Goal: Information Seeking & Learning: Learn about a topic

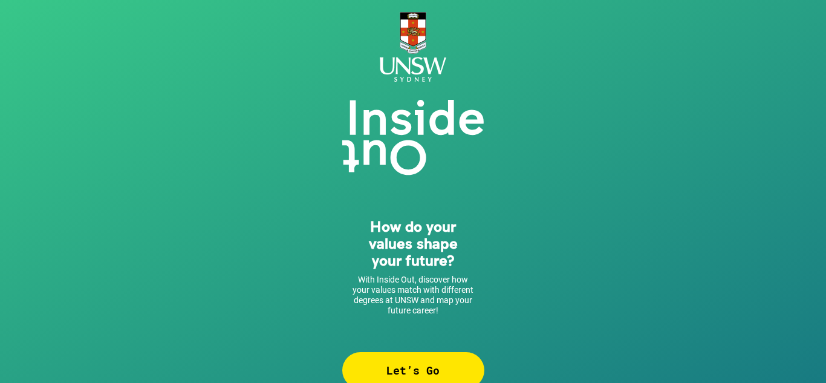
scroll to position [24, 0]
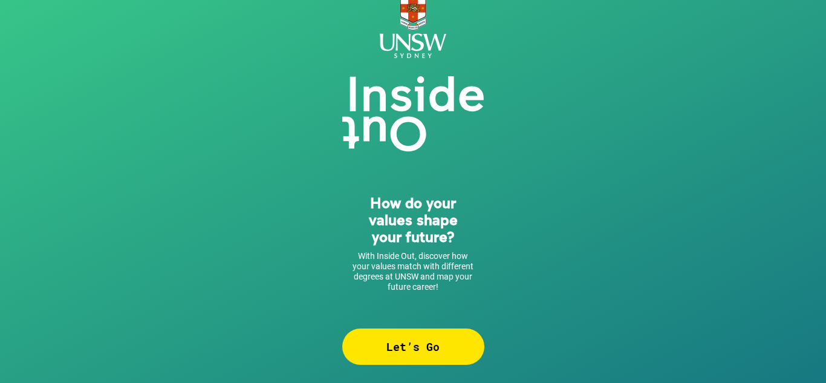
click at [388, 340] on div "Let’s Go" at bounding box center [413, 346] width 142 height 36
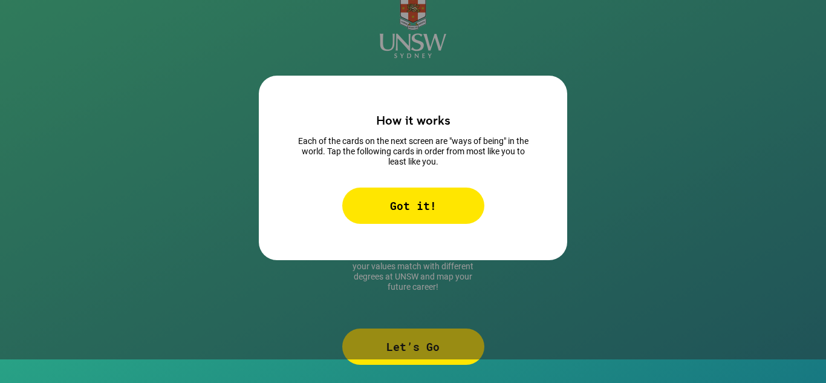
click at [427, 198] on div "Got it!" at bounding box center [413, 205] width 142 height 36
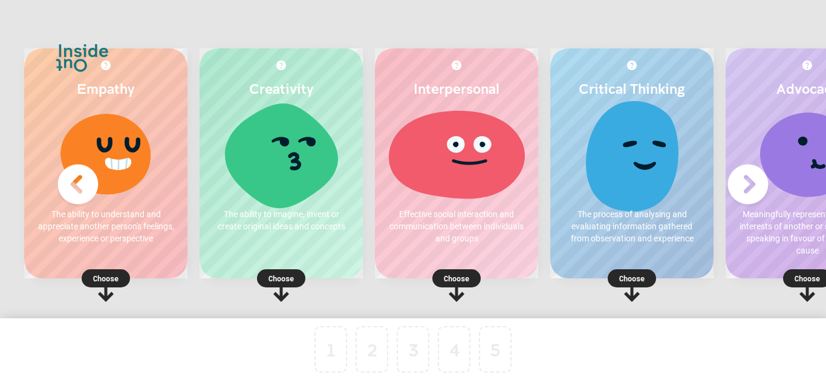
click at [128, 241] on p "The ability to understand and appreciate another person's feelings, experience …" at bounding box center [105, 226] width 139 height 36
click at [112, 276] on p "Choose" at bounding box center [105, 278] width 163 height 12
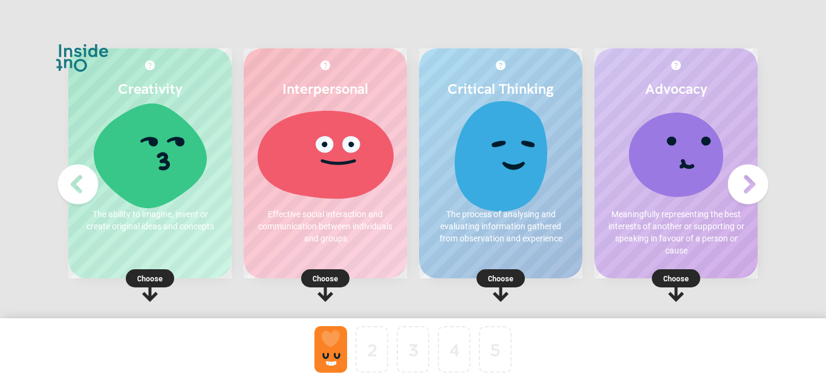
click at [326, 280] on p "Choose" at bounding box center [325, 278] width 163 height 12
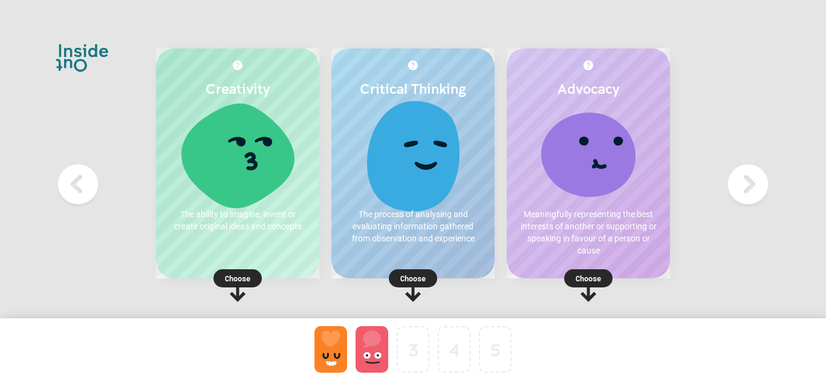
click at [420, 281] on p "Choose" at bounding box center [412, 278] width 163 height 12
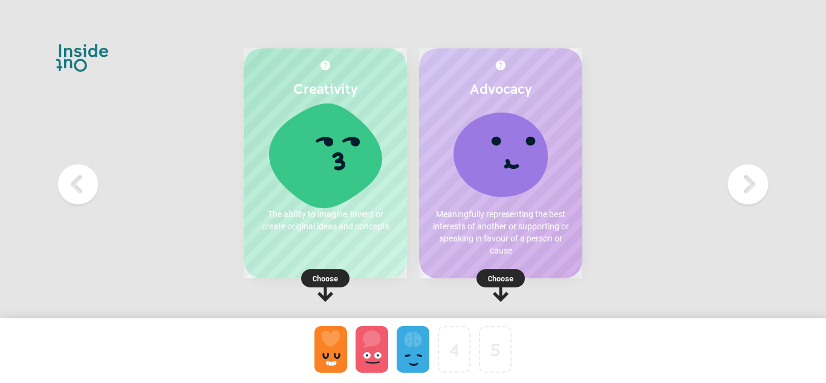
click at [478, 270] on icon at bounding box center [500, 285] width 48 height 33
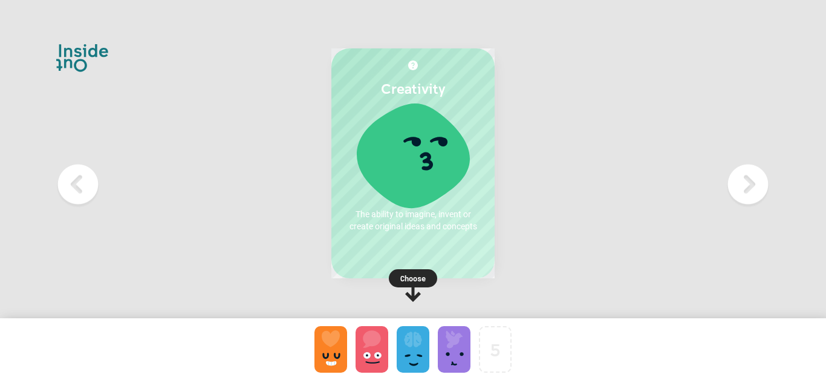
click at [397, 274] on rect at bounding box center [413, 278] width 48 height 18
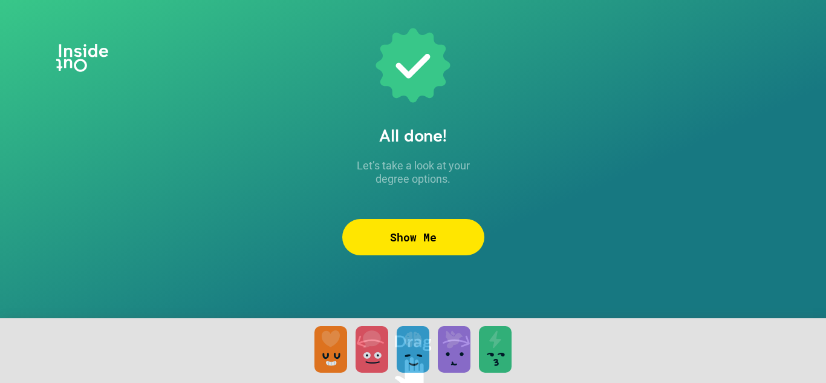
click at [417, 246] on div "Show Me" at bounding box center [413, 237] width 142 height 36
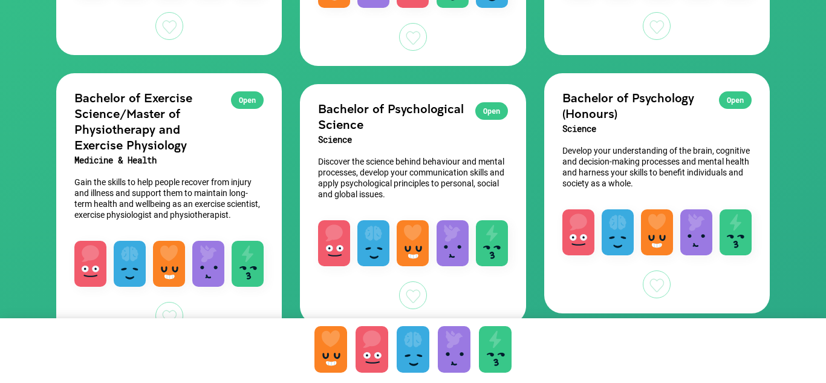
scroll to position [345, 0]
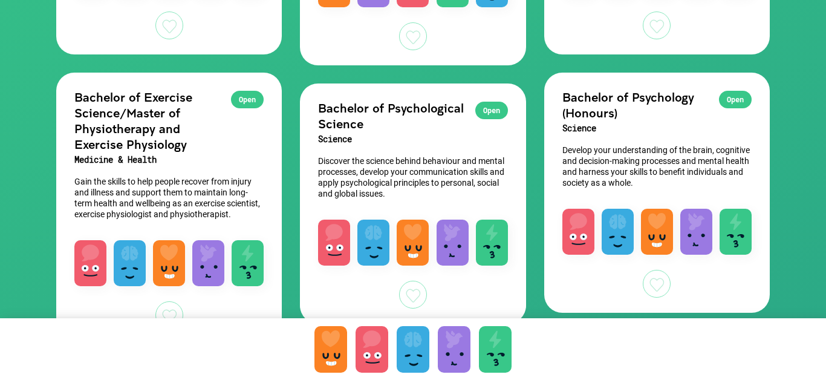
click at [615, 127] on h3 "Science" at bounding box center [656, 128] width 189 height 16
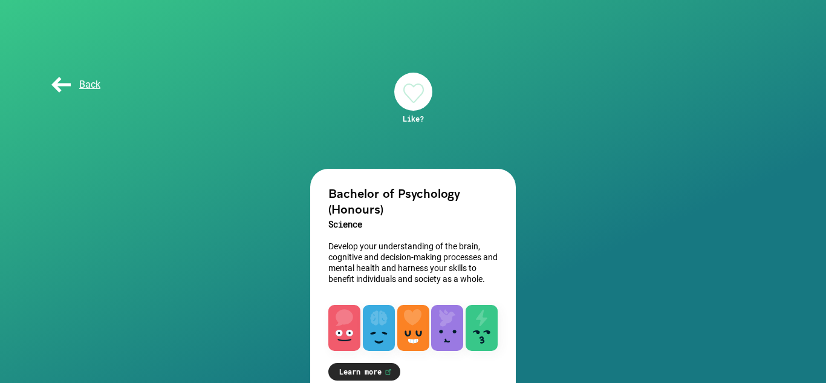
click at [433, 218] on h3 "Science" at bounding box center [412, 224] width 169 height 16
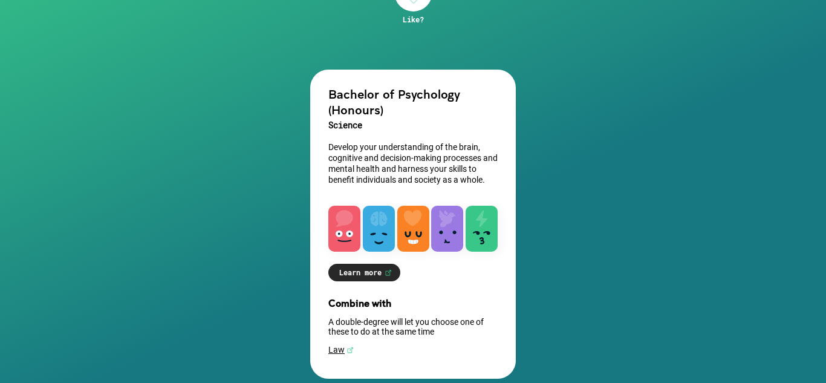
scroll to position [113, 0]
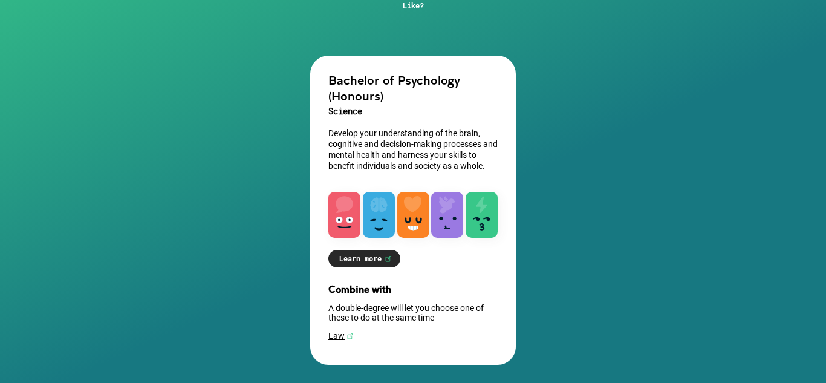
click at [390, 251] on link "Learn more" at bounding box center [364, 259] width 72 height 18
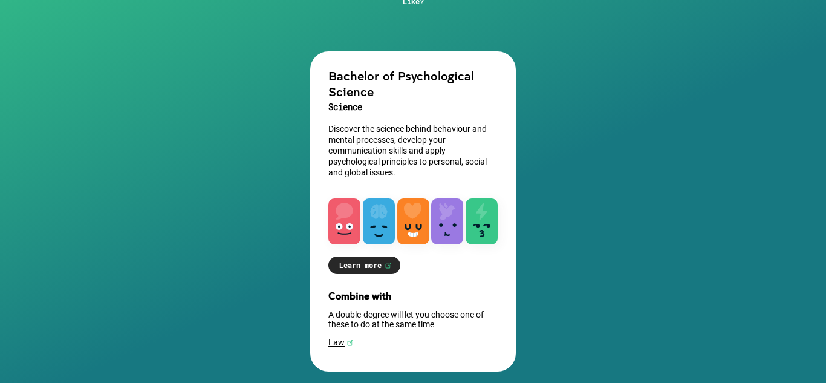
scroll to position [118, 0]
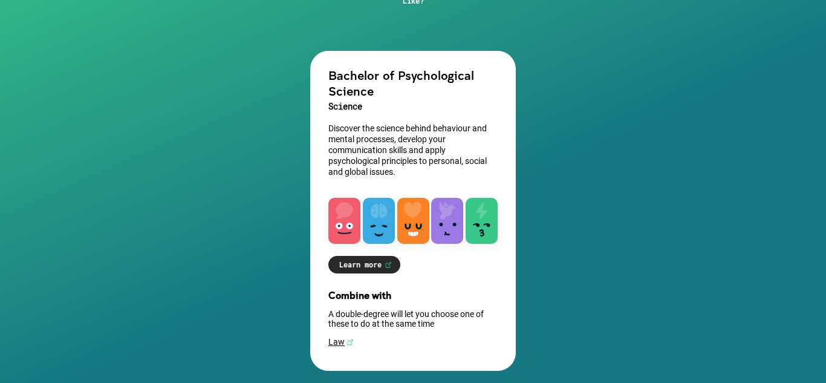
click at [391, 262] on img at bounding box center [387, 264] width 7 height 7
